Goal: Information Seeking & Learning: Check status

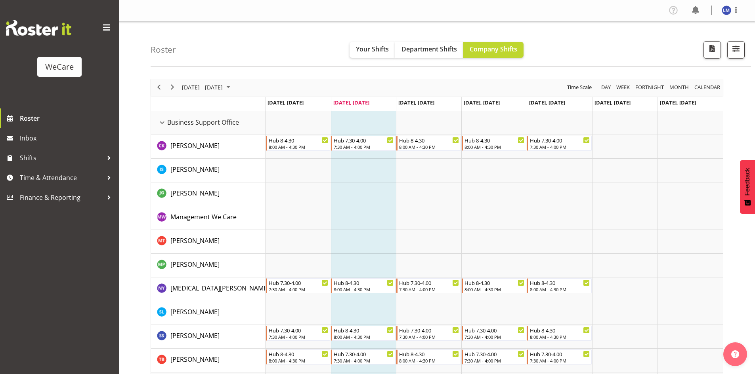
click at [214, 93] on div "[DATE] - [DATE]" at bounding box center [207, 87] width 56 height 17
click at [191, 105] on div "[DATE]" at bounding box center [194, 108] width 18 height 16
click at [237, 177] on span "Nov" at bounding box center [239, 177] width 18 height 18
click at [374, 52] on span "Your Shifts" at bounding box center [372, 49] width 33 height 9
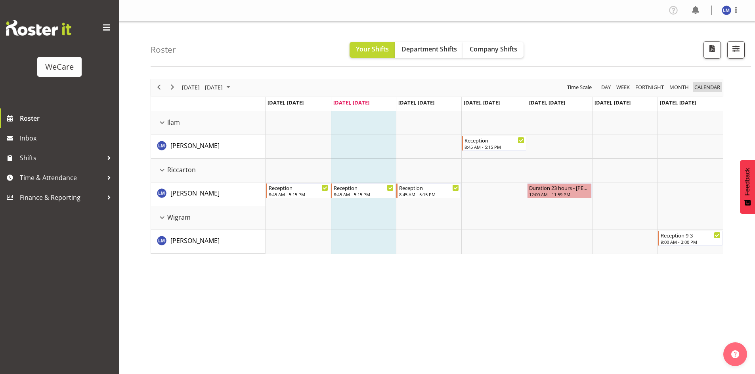
click at [707, 86] on span "calendar" at bounding box center [706, 87] width 27 height 10
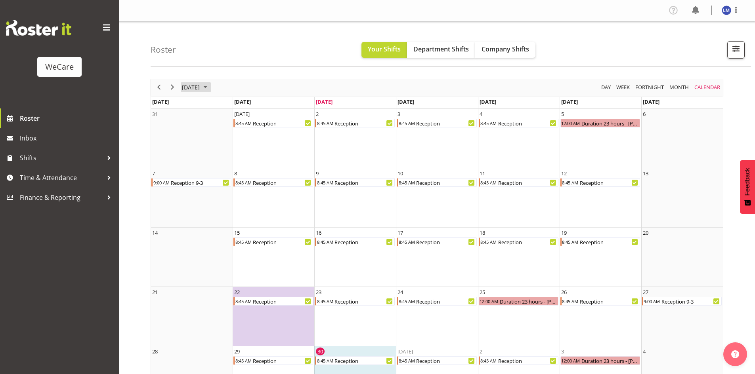
click at [200, 86] on span "[DATE]" at bounding box center [190, 87] width 19 height 10
click at [240, 179] on span "Nov" at bounding box center [239, 177] width 18 height 18
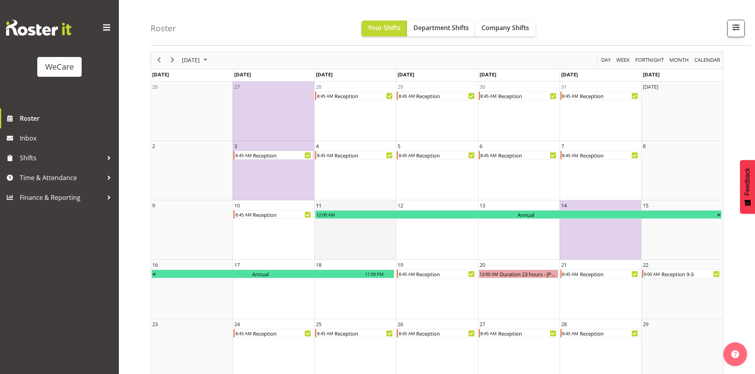
scroll to position [23, 0]
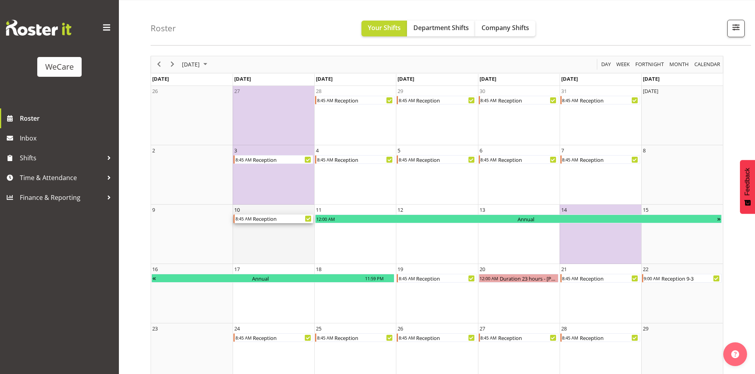
click at [263, 221] on div "Reception" at bounding box center [282, 219] width 61 height 9
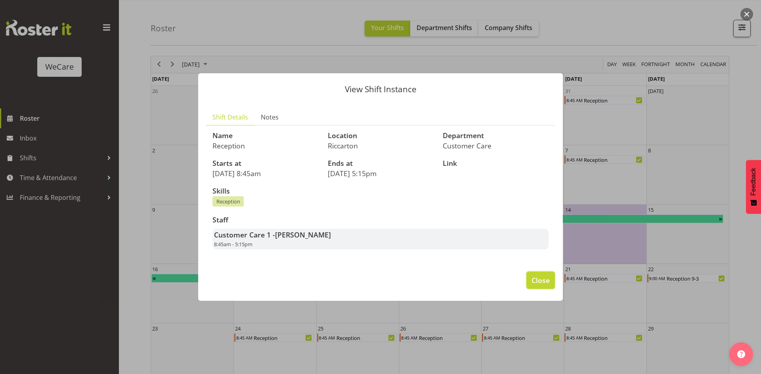
click at [551, 278] on button "Close" at bounding box center [540, 280] width 29 height 17
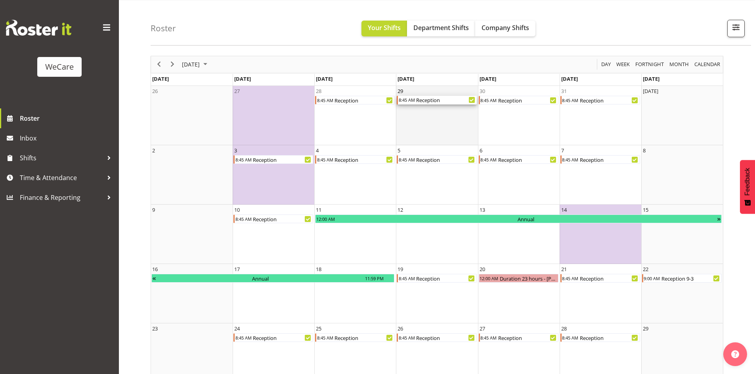
click at [425, 104] on div "8:45 AM Reception" at bounding box center [437, 100] width 80 height 9
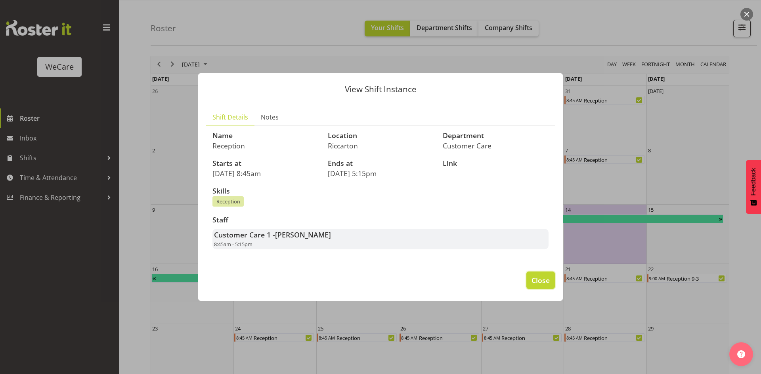
click at [543, 284] on span "Close" at bounding box center [540, 280] width 18 height 10
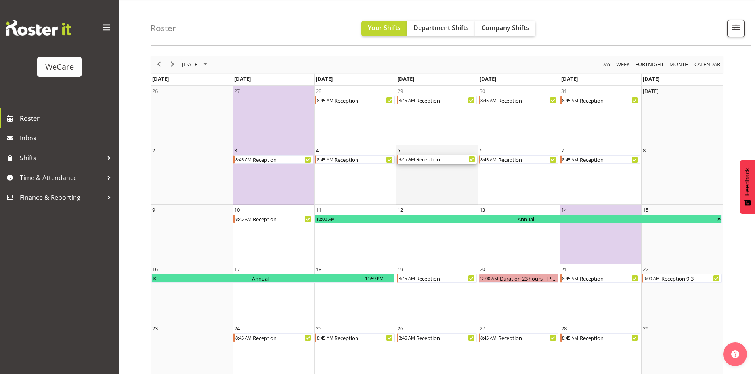
click at [442, 158] on div "Reception" at bounding box center [445, 159] width 61 height 9
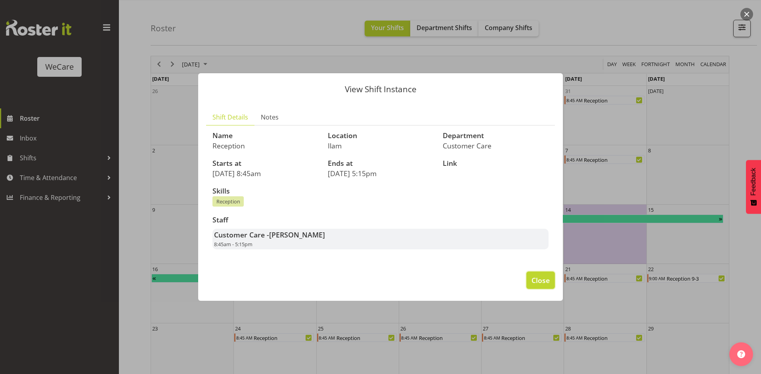
click at [545, 288] on button "Close" at bounding box center [540, 280] width 29 height 17
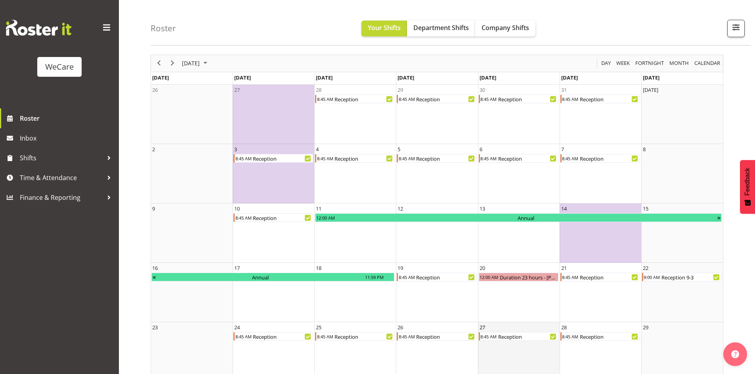
scroll to position [0, 0]
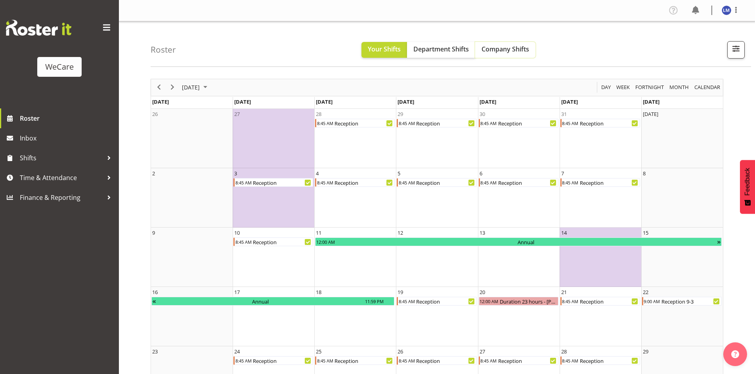
click at [502, 48] on span "Company Shifts" at bounding box center [505, 49] width 48 height 9
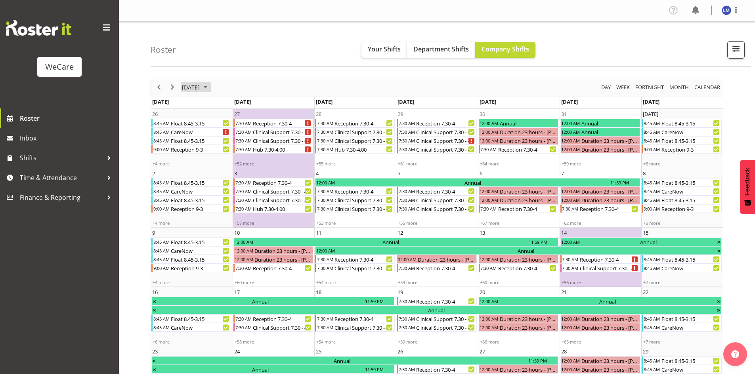
click at [200, 90] on span "[DATE]" at bounding box center [190, 87] width 19 height 10
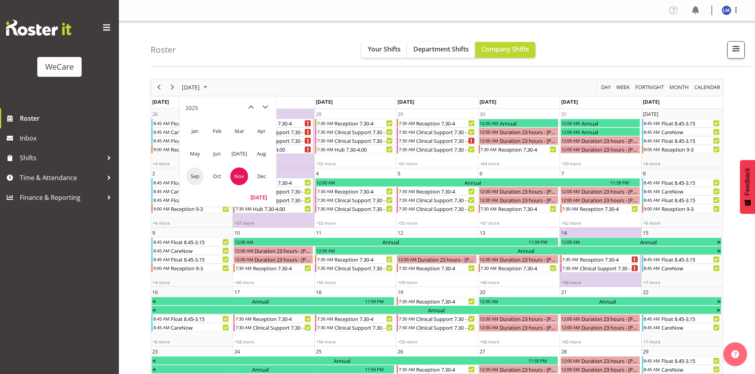
click at [198, 175] on span "Sep" at bounding box center [195, 177] width 18 height 18
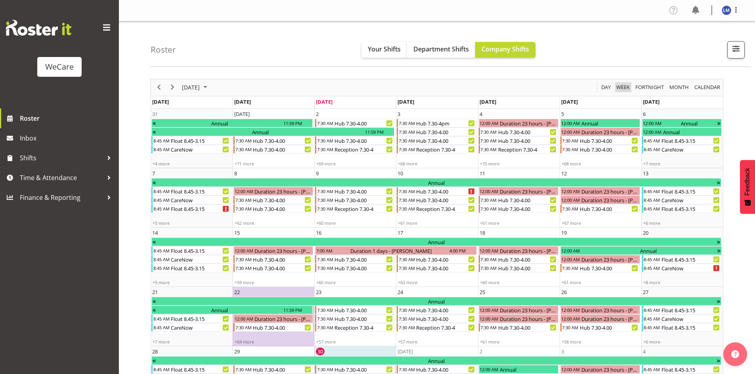
click at [615, 84] on span "Week" at bounding box center [622, 87] width 15 height 10
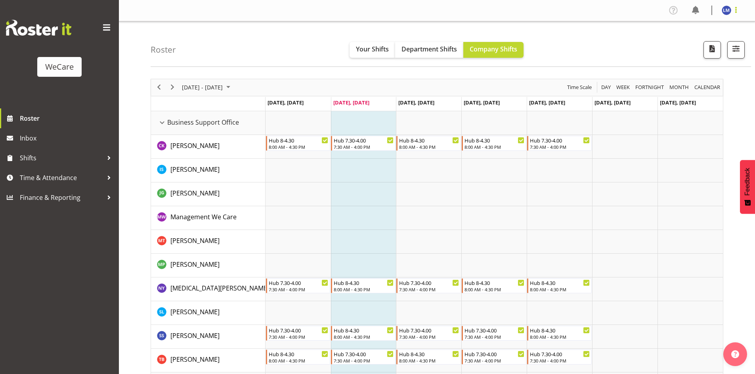
click at [734, 10] on span at bounding box center [736, 10] width 10 height 10
click at [705, 49] on link "Log Out" at bounding box center [702, 41] width 76 height 14
